Goal: Task Accomplishment & Management: Manage account settings

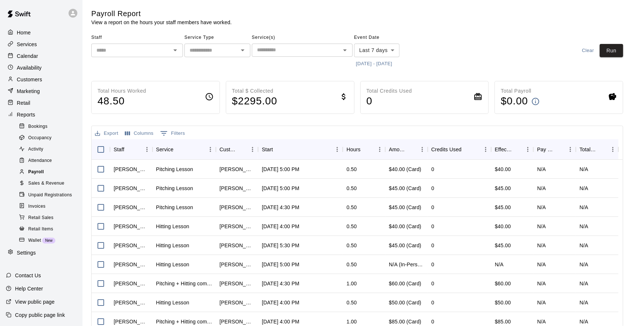
click at [37, 176] on span "Payroll" at bounding box center [36, 172] width 16 height 7
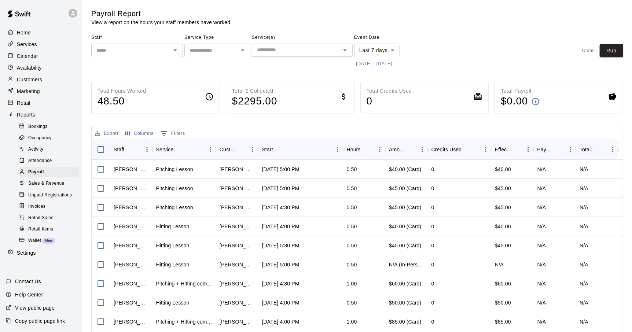
click at [35, 80] on p "Customers" at bounding box center [29, 79] width 25 height 7
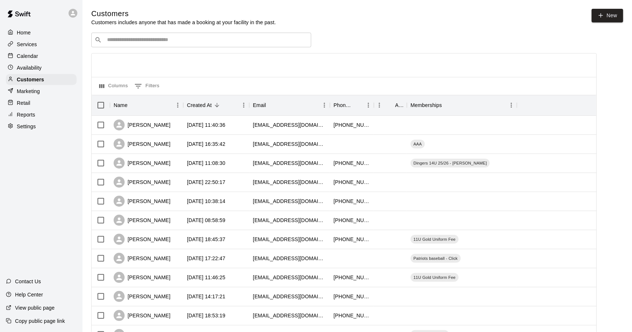
click at [190, 47] on div "​ ​" at bounding box center [201, 40] width 220 height 15
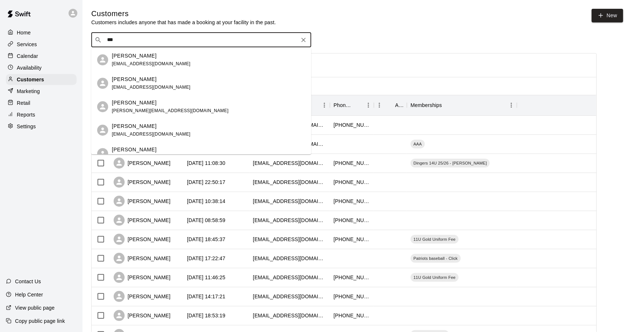
click at [153, 45] on div "​ *** ​" at bounding box center [201, 40] width 220 height 15
type input "*"
type input "*******"
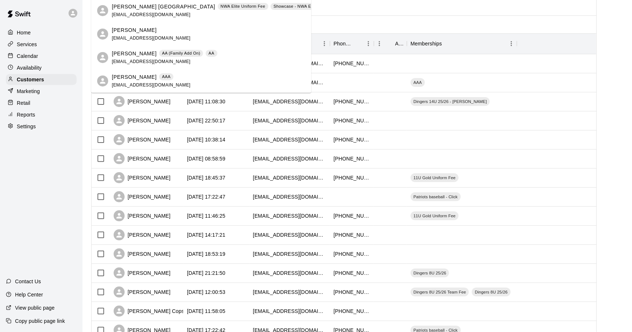
scroll to position [73, 0]
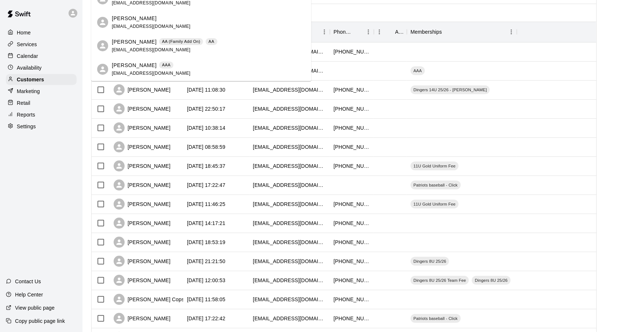
click at [187, 68] on div "Jackson Ferrell AAA jeffreybferrell@gmail.com" at bounding box center [209, 70] width 194 height 16
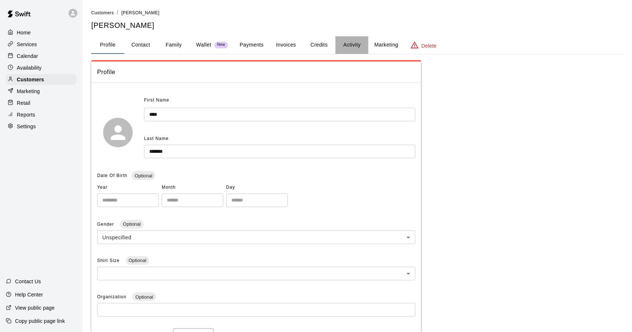
click at [350, 49] on button "Activity" at bounding box center [351, 45] width 33 height 18
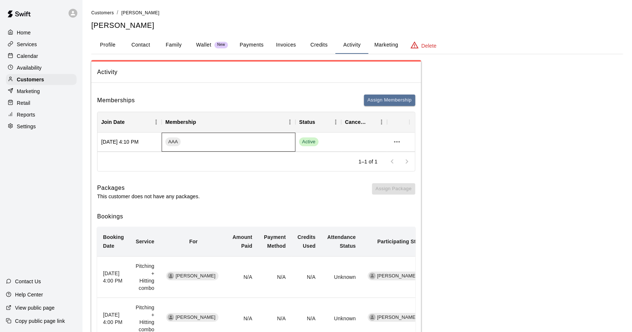
click at [233, 141] on div "AAA" at bounding box center [229, 142] width 134 height 19
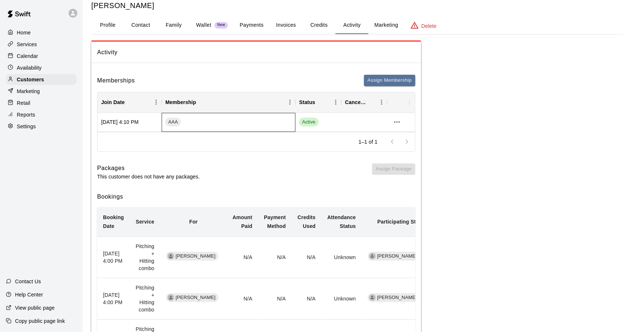
scroll to position [21, 0]
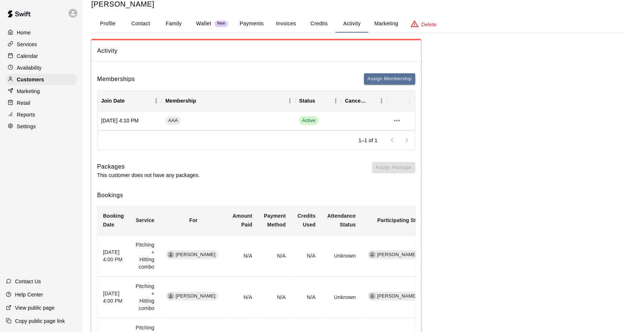
drag, startPoint x: 499, startPoint y: 163, endPoint x: 535, endPoint y: 139, distance: 43.7
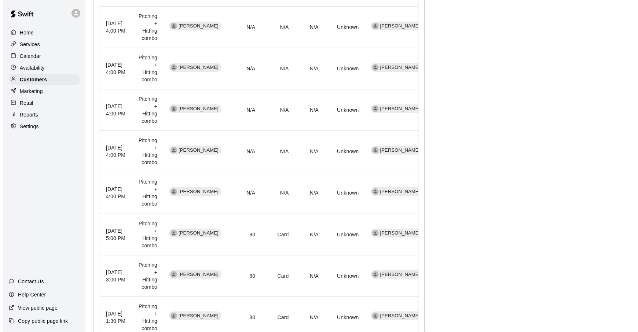
scroll to position [0, 0]
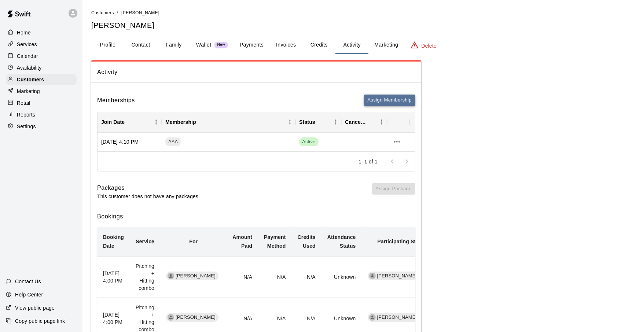
click at [379, 99] on button "Assign Membership" at bounding box center [389, 100] width 51 height 11
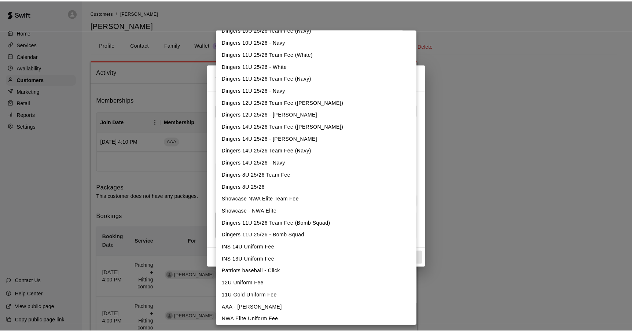
scroll to position [398, 0]
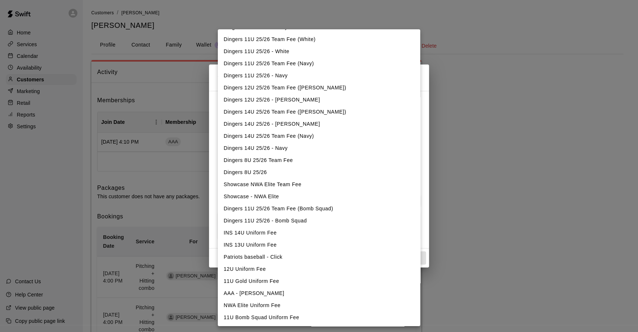
click at [333, 196] on li "Showcase - NWA Elite" at bounding box center [319, 197] width 202 height 12
type input "**********"
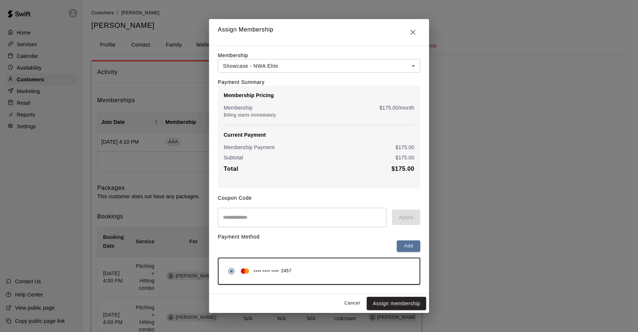
click at [354, 304] on button "Cancel" at bounding box center [351, 303] width 23 height 11
